Goal: Transaction & Acquisition: Purchase product/service

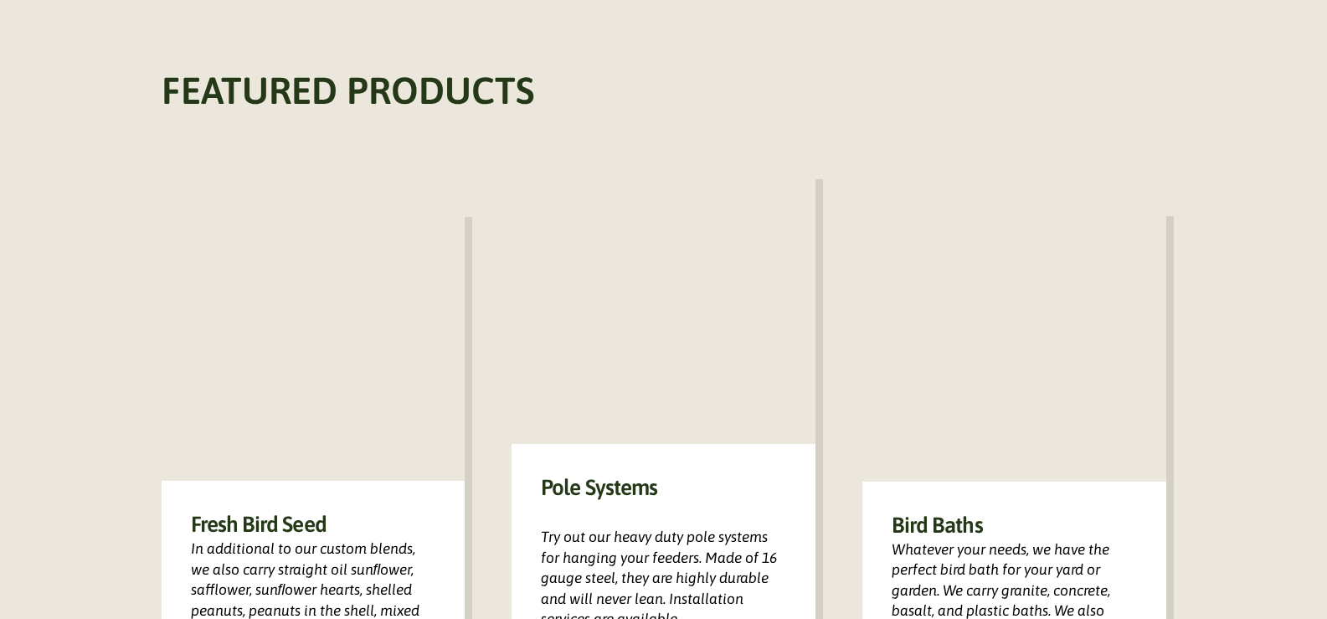
scroll to position [1088, 0]
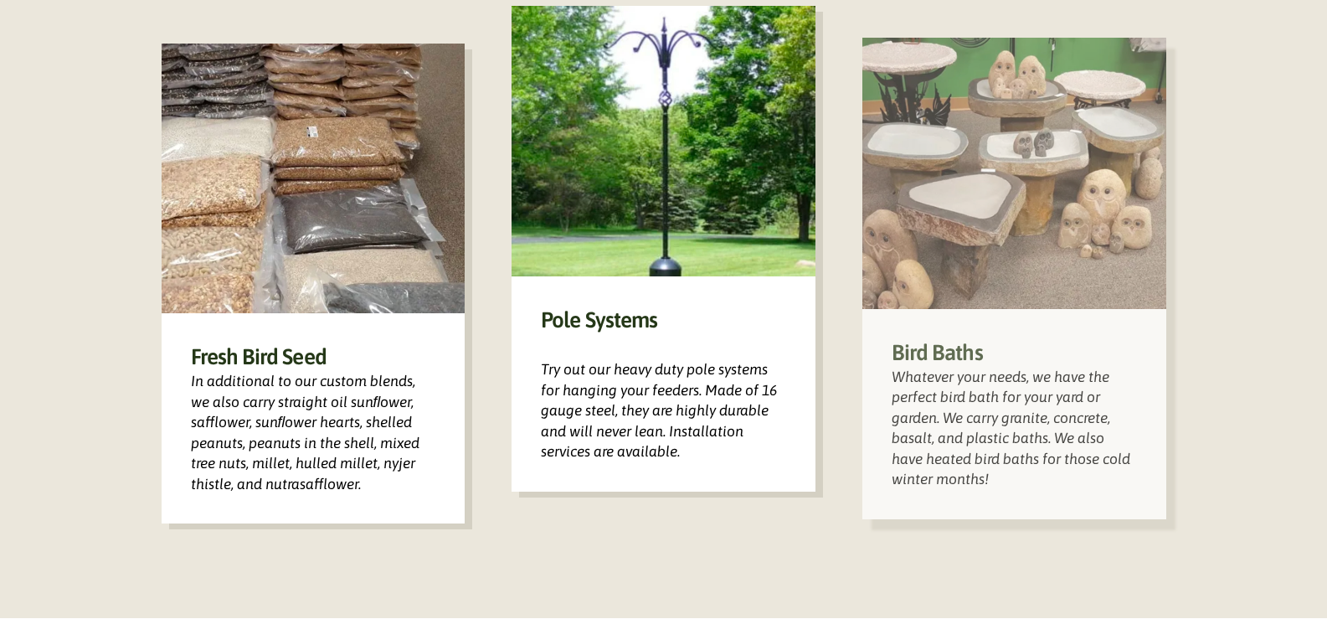
click at [944, 338] on h3 "Bird Baths" at bounding box center [1014, 352] width 245 height 28
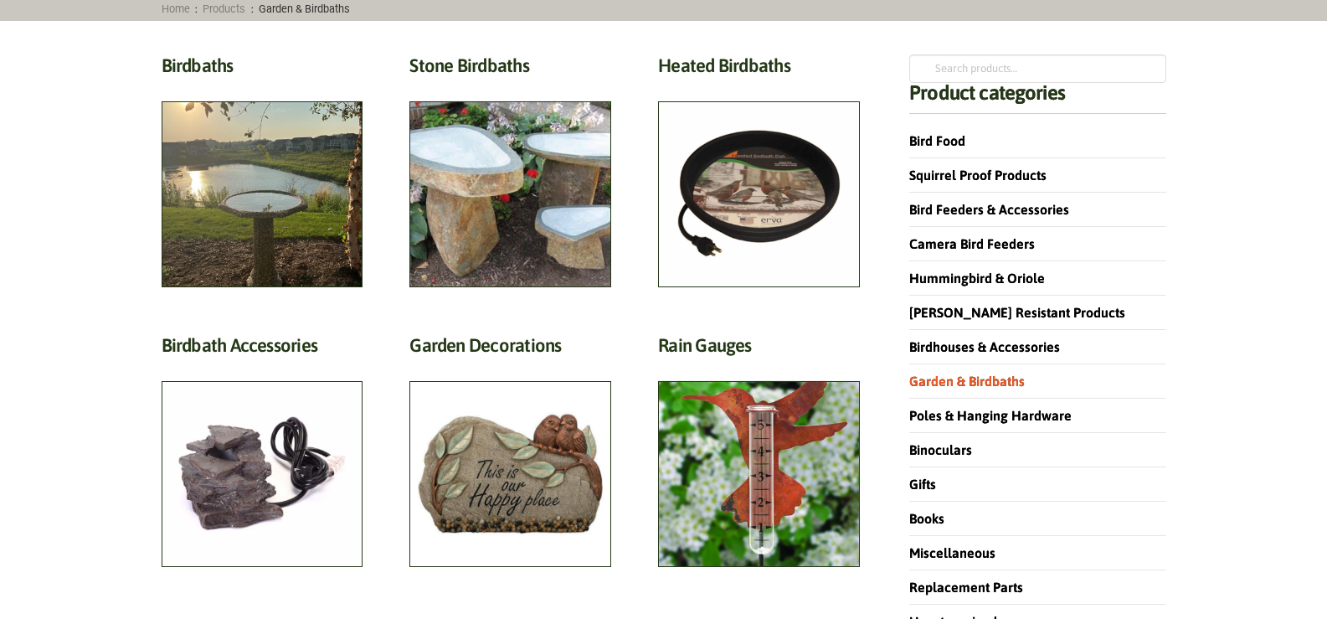
scroll to position [84, 0]
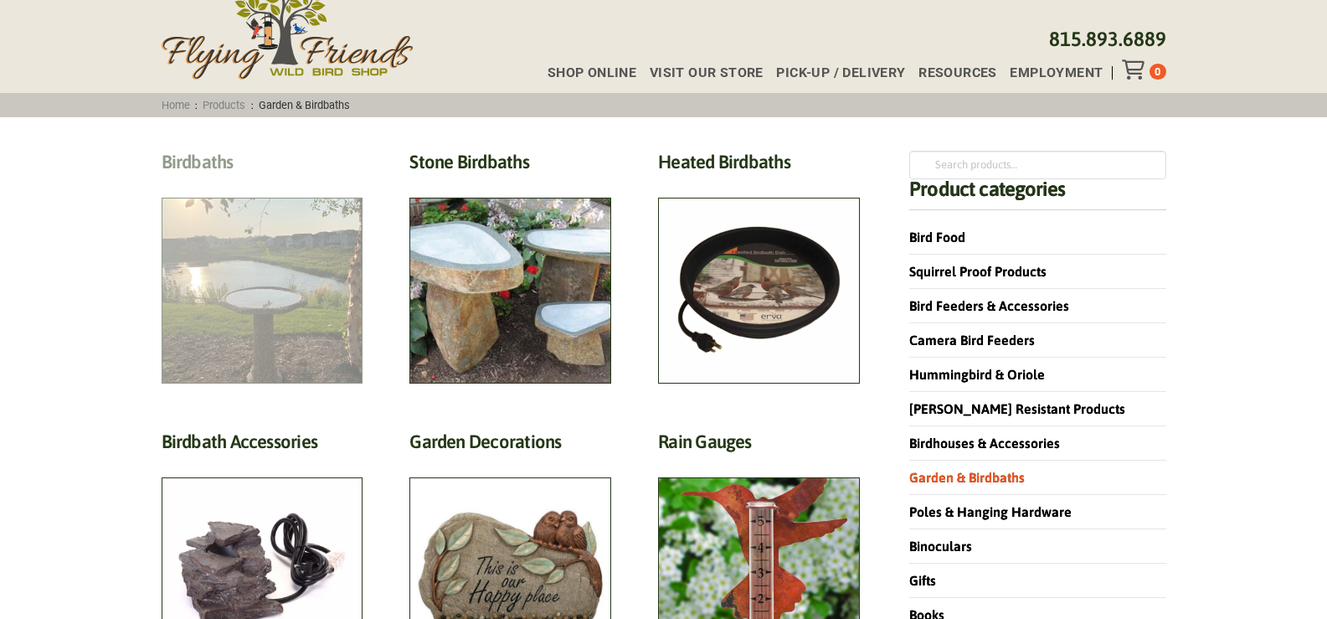
click at [202, 161] on h2 "Birdbaths (17)" at bounding box center [263, 166] width 202 height 31
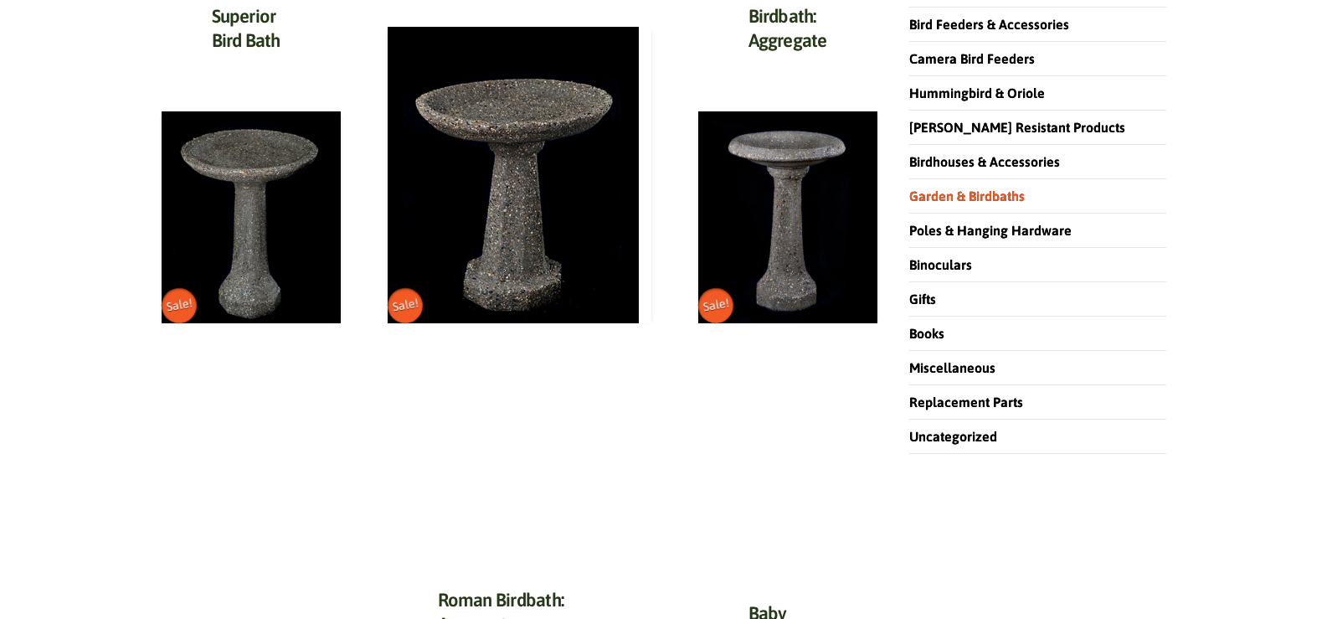
scroll to position [335, 0]
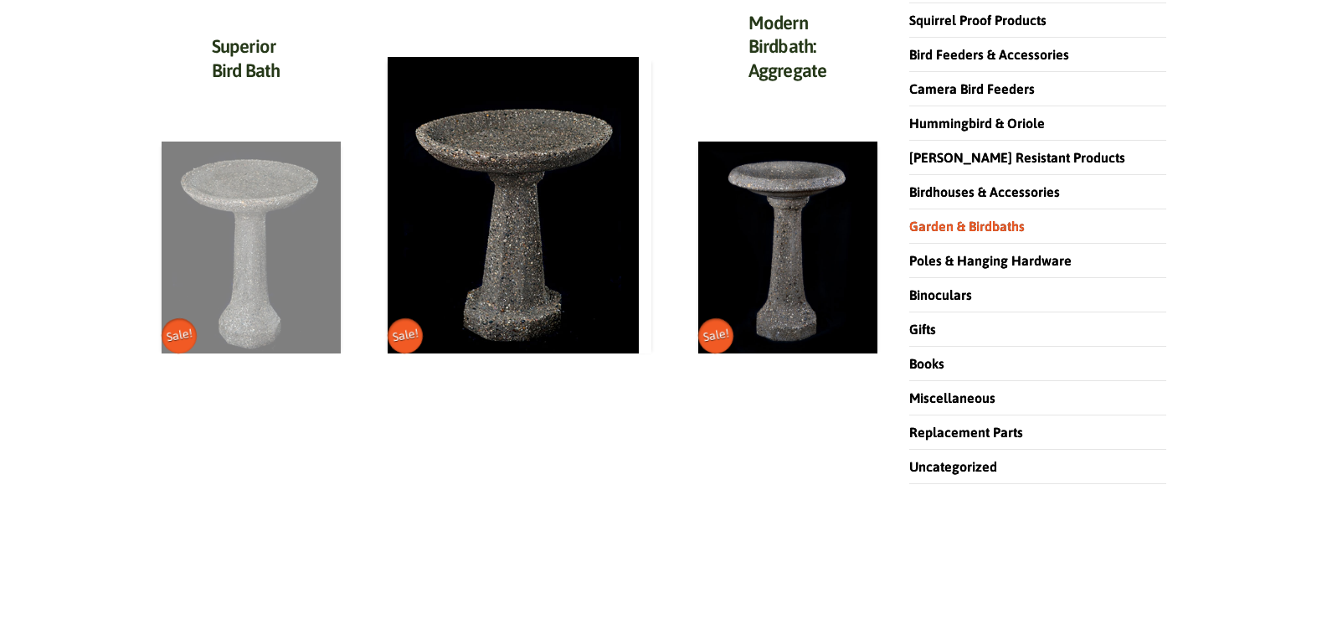
click at [297, 213] on img at bounding box center [251, 247] width 179 height 212
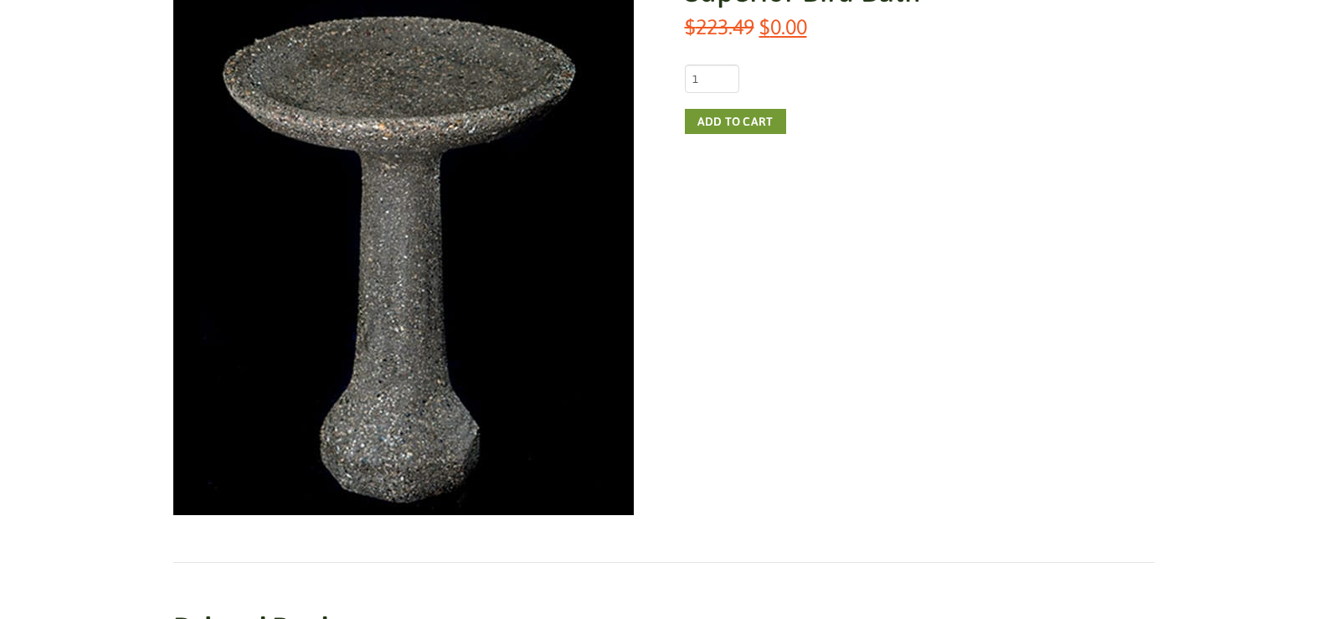
scroll to position [251, 0]
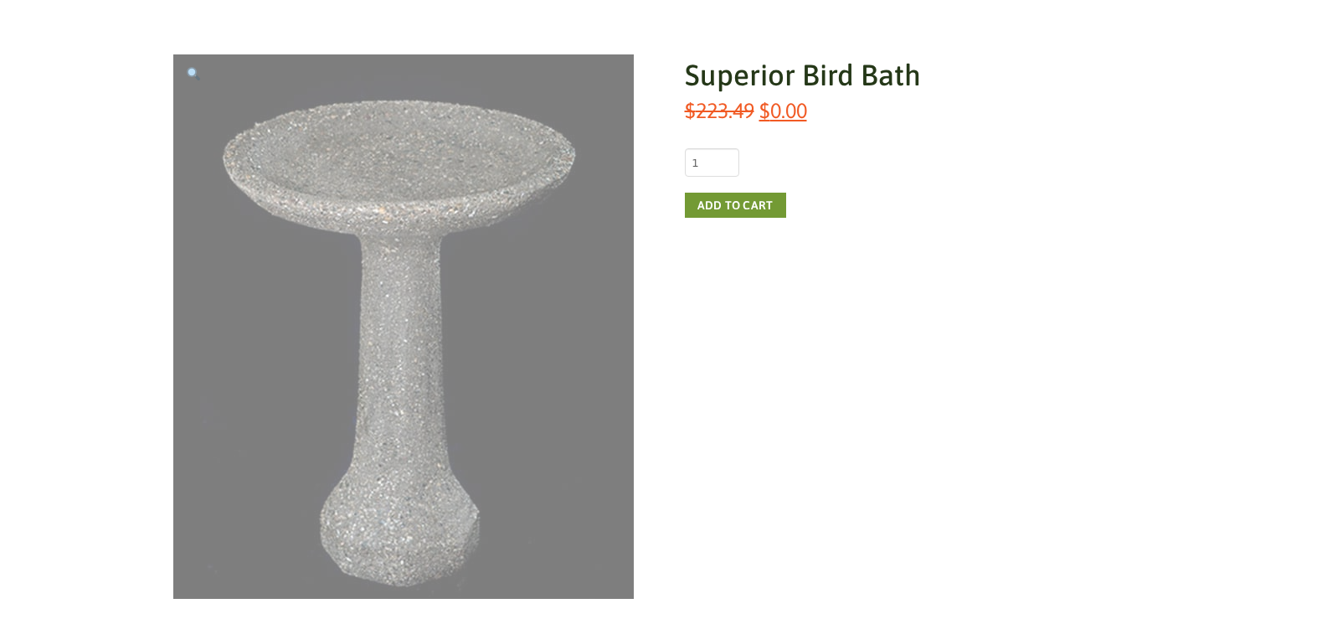
click at [370, 215] on img at bounding box center [403, 326] width 460 height 544
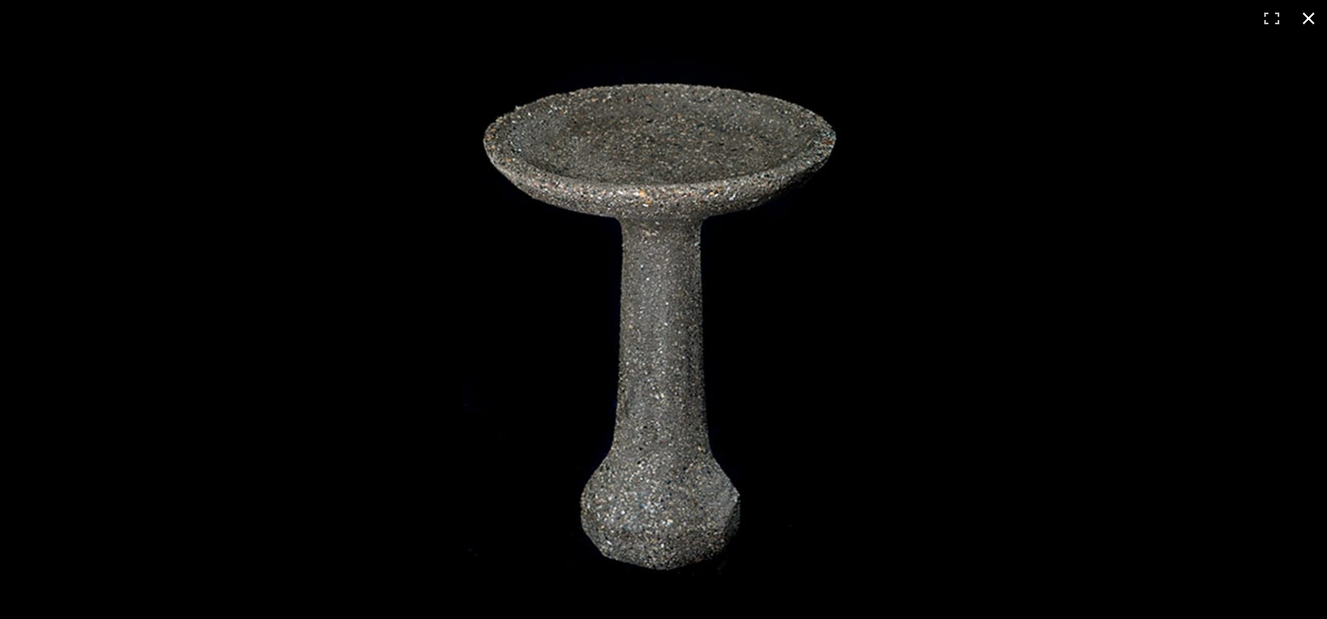
click at [1309, 16] on button "Close (Esc)" at bounding box center [1308, 18] width 37 height 37
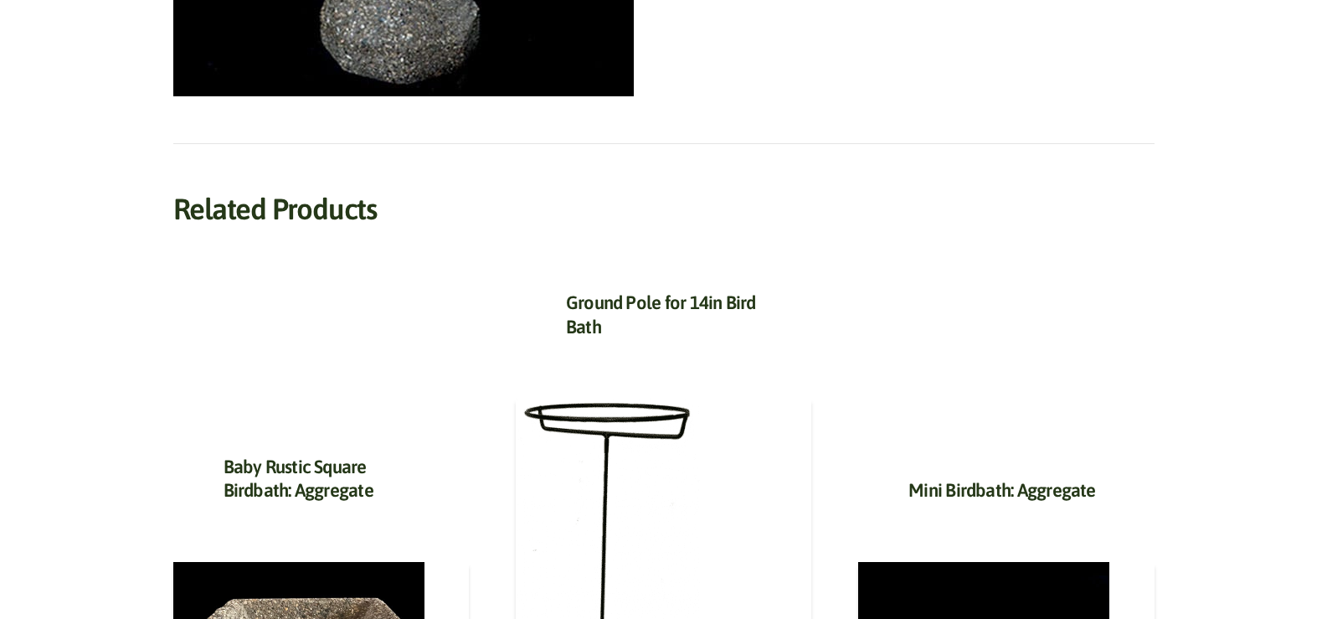
scroll to position [419, 0]
